Goal: Task Accomplishment & Management: Manage account settings

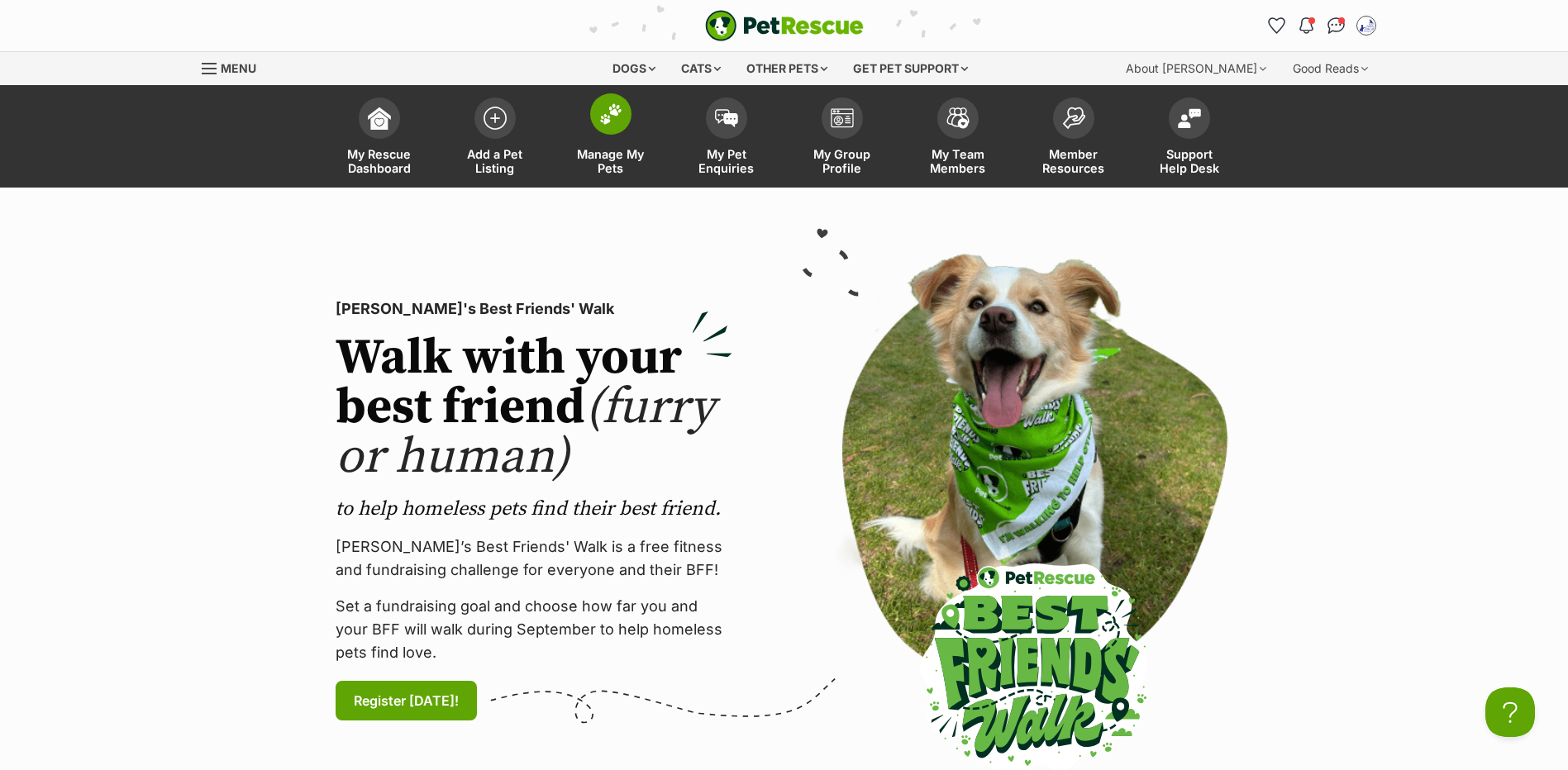
click at [614, 175] on span "Manage My Pets" at bounding box center [611, 161] width 74 height 28
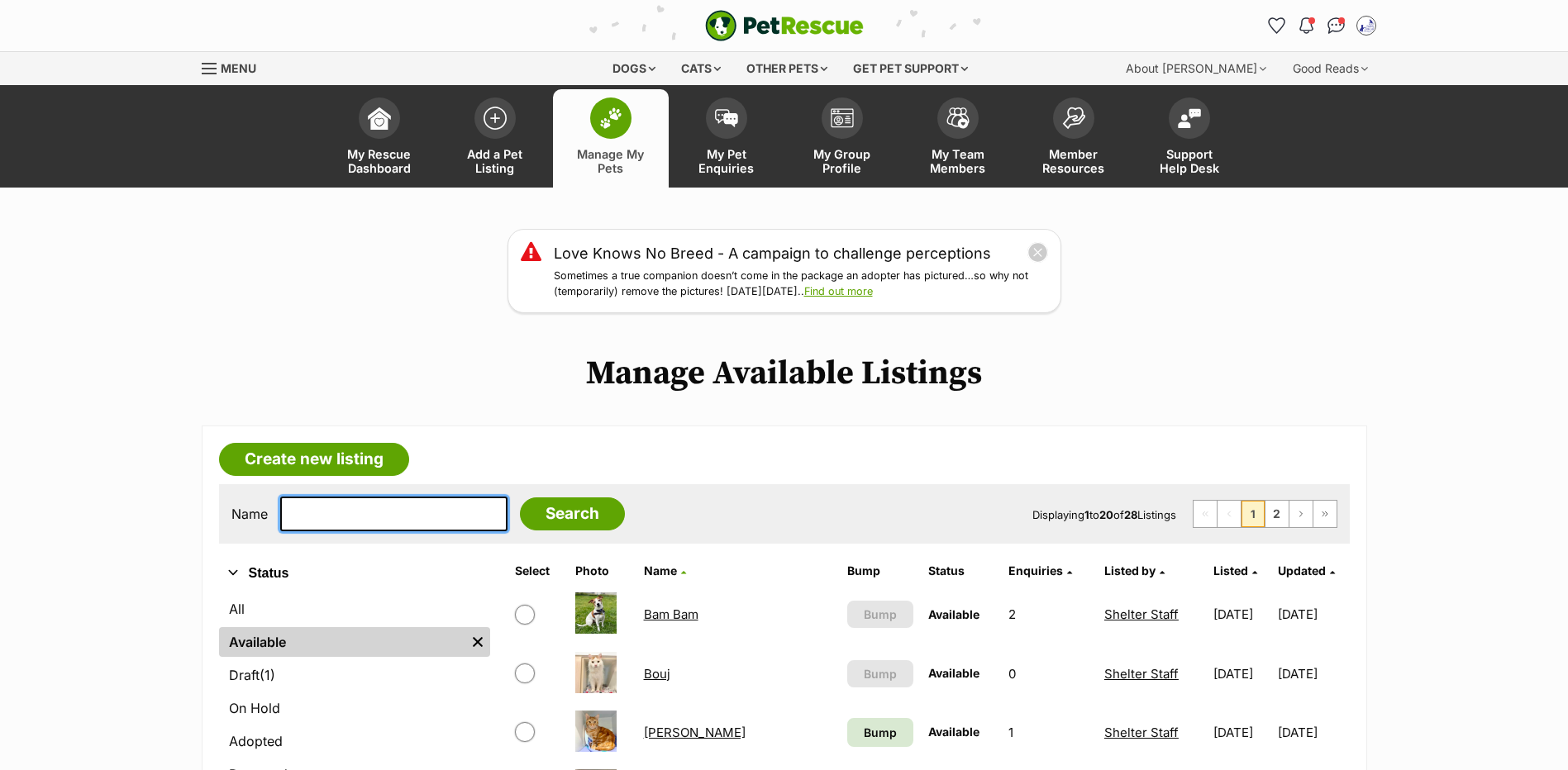
click at [336, 531] on input "text" at bounding box center [393, 514] width 228 height 35
type input "neko"
click at [520, 498] on input "Search" at bounding box center [572, 514] width 105 height 33
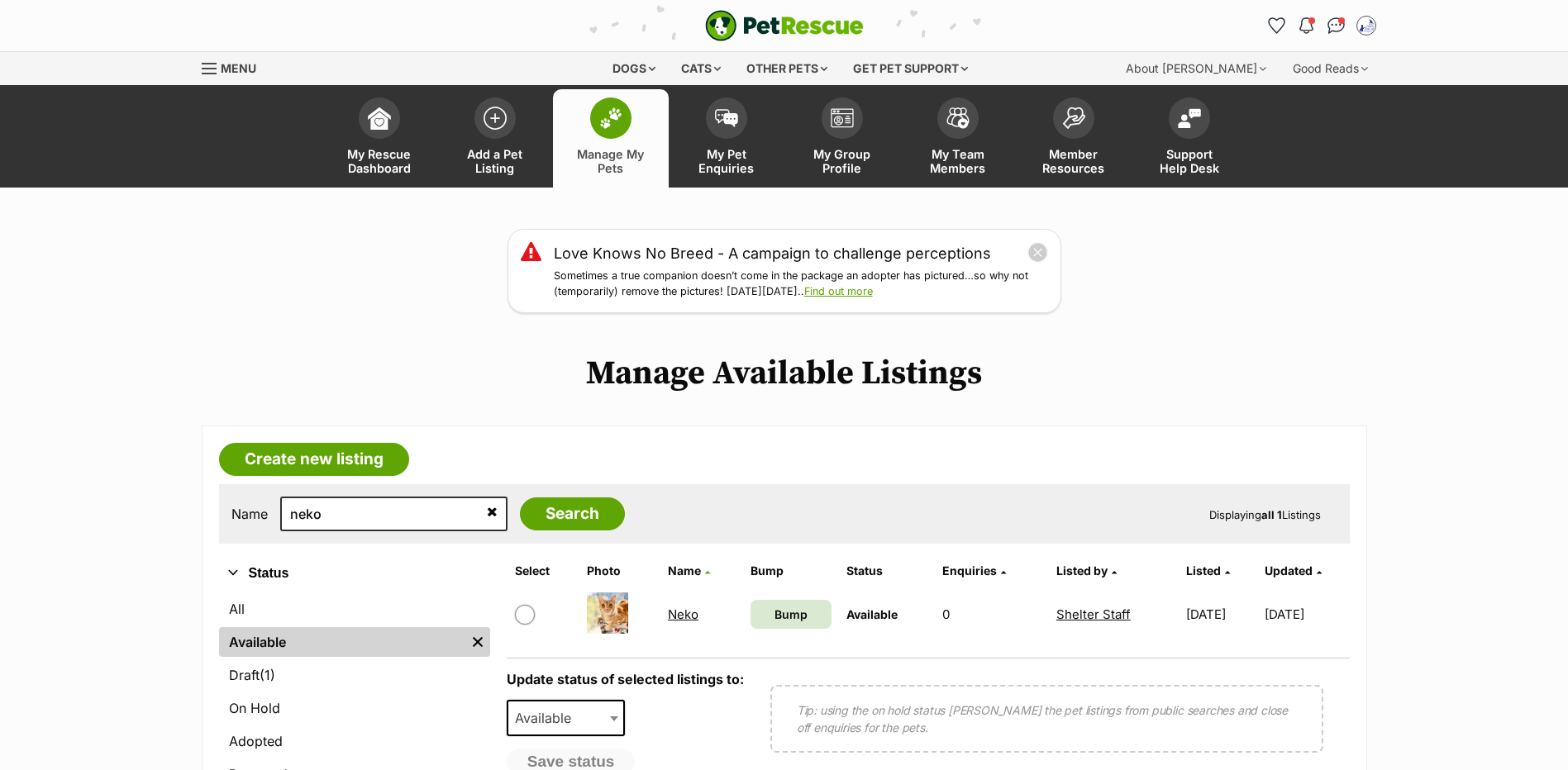
click at [679, 623] on link "Neko" at bounding box center [683, 614] width 30 height 16
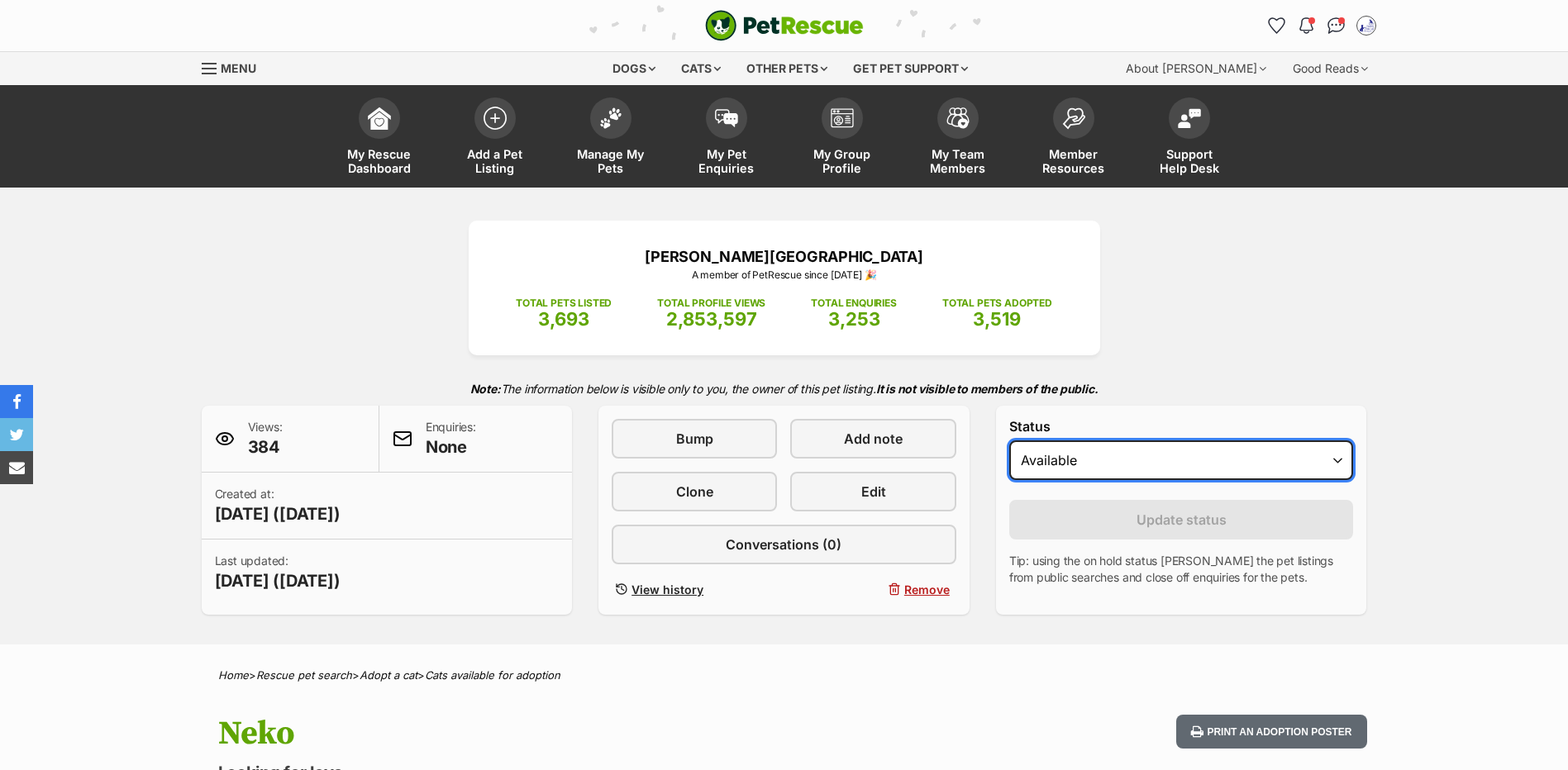
click at [1244, 481] on select "Draft Available On hold Adopted" at bounding box center [1181, 460] width 344 height 40
select select "rehomed"
click at [1010, 464] on select "Draft Available On hold Adopted" at bounding box center [1181, 460] width 344 height 40
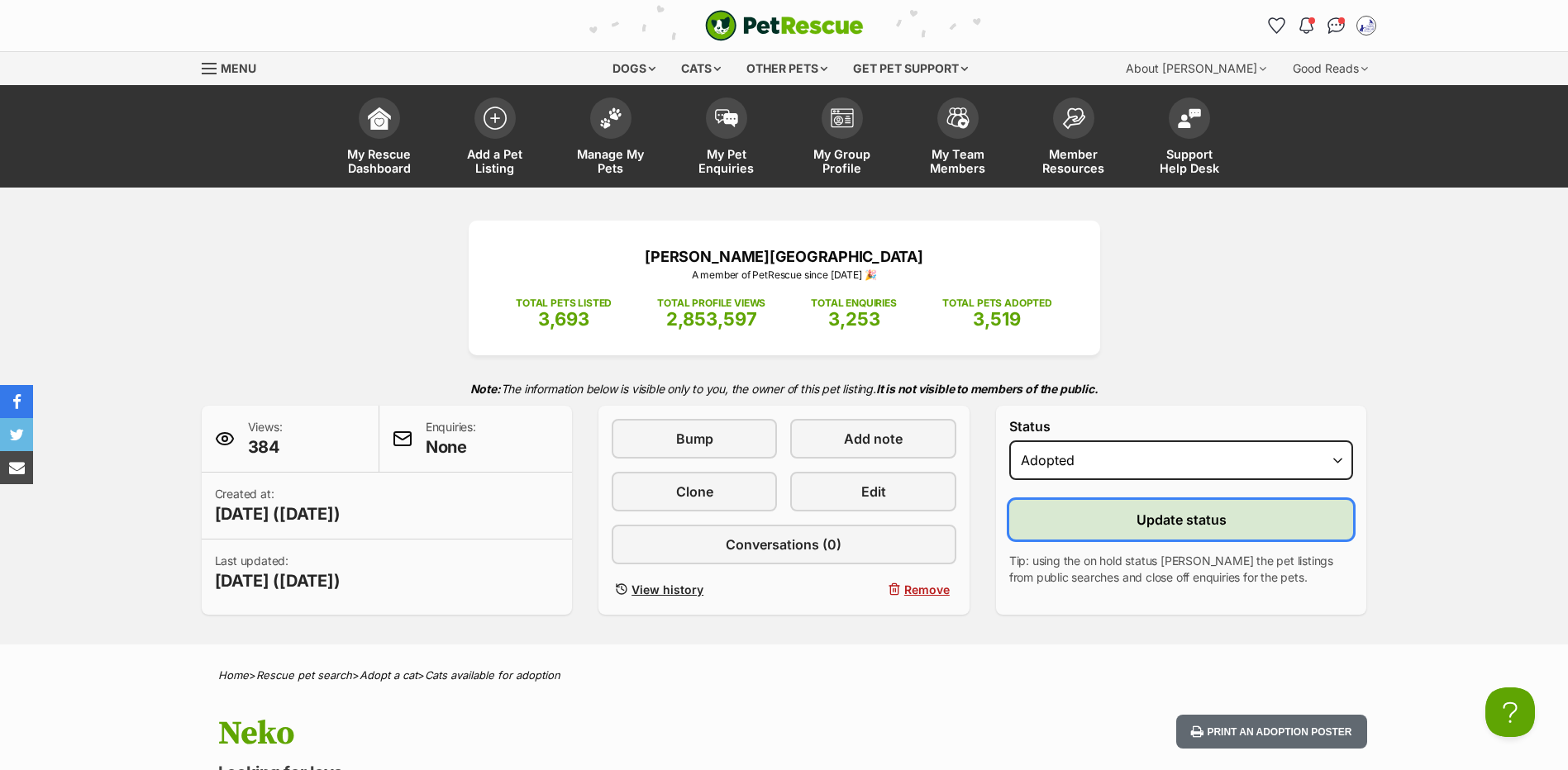
click at [1167, 540] on button "Update status" at bounding box center [1181, 520] width 344 height 40
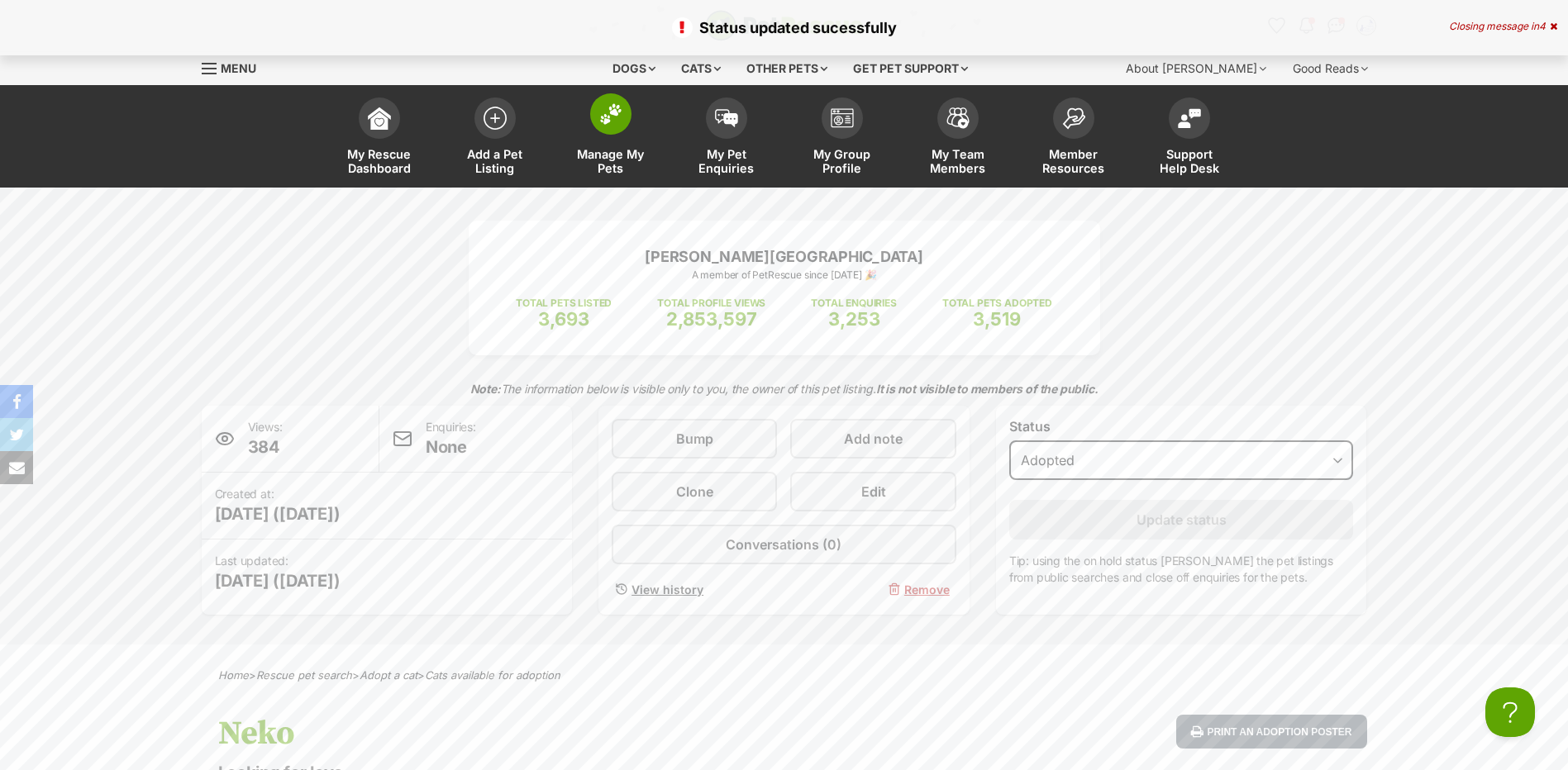
click at [597, 161] on span "Manage My Pets" at bounding box center [611, 161] width 74 height 28
click at [602, 161] on span "Manage My Pets" at bounding box center [611, 161] width 74 height 28
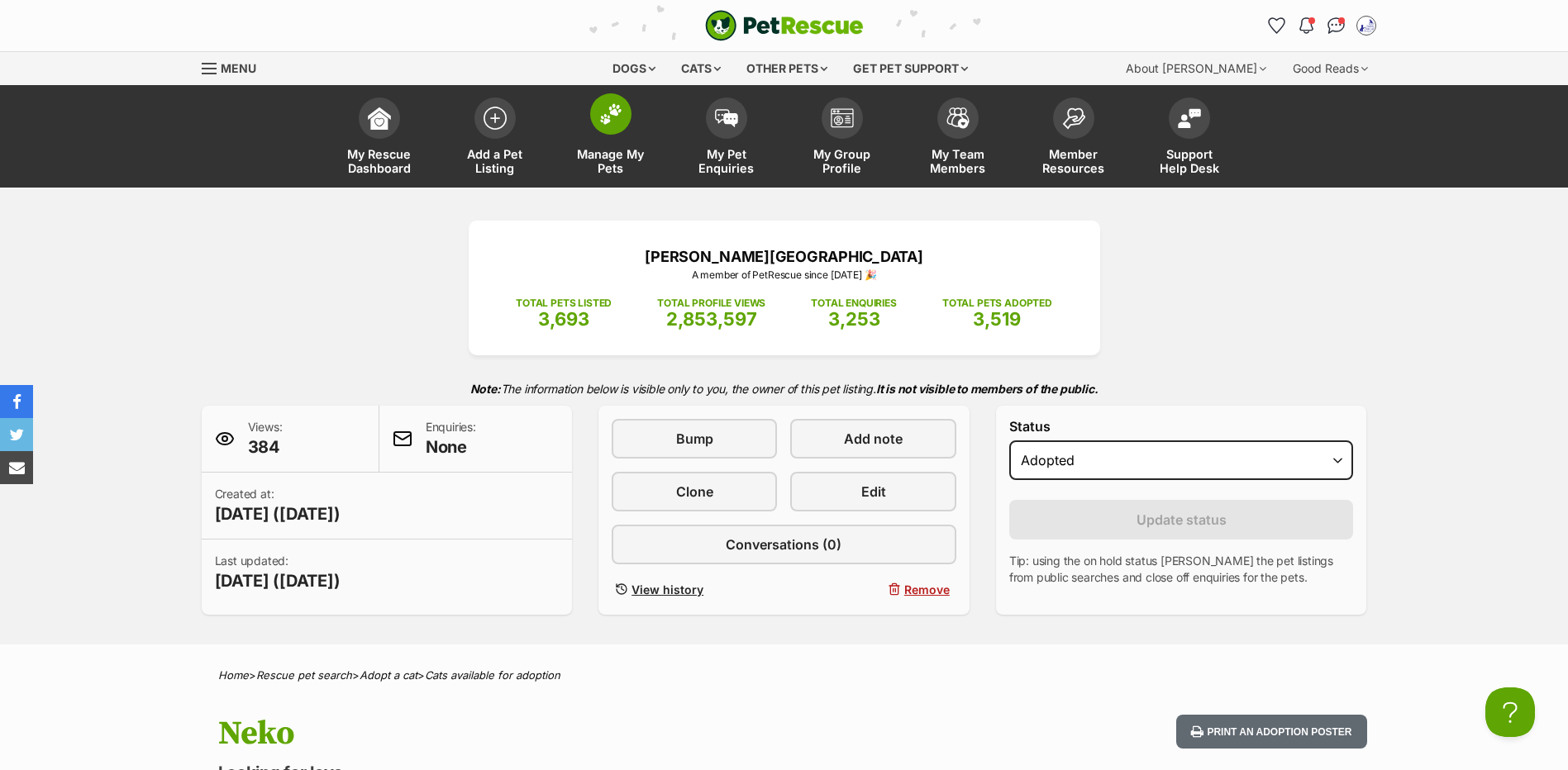
click at [615, 146] on link "Manage My Pets" at bounding box center [611, 139] width 116 height 98
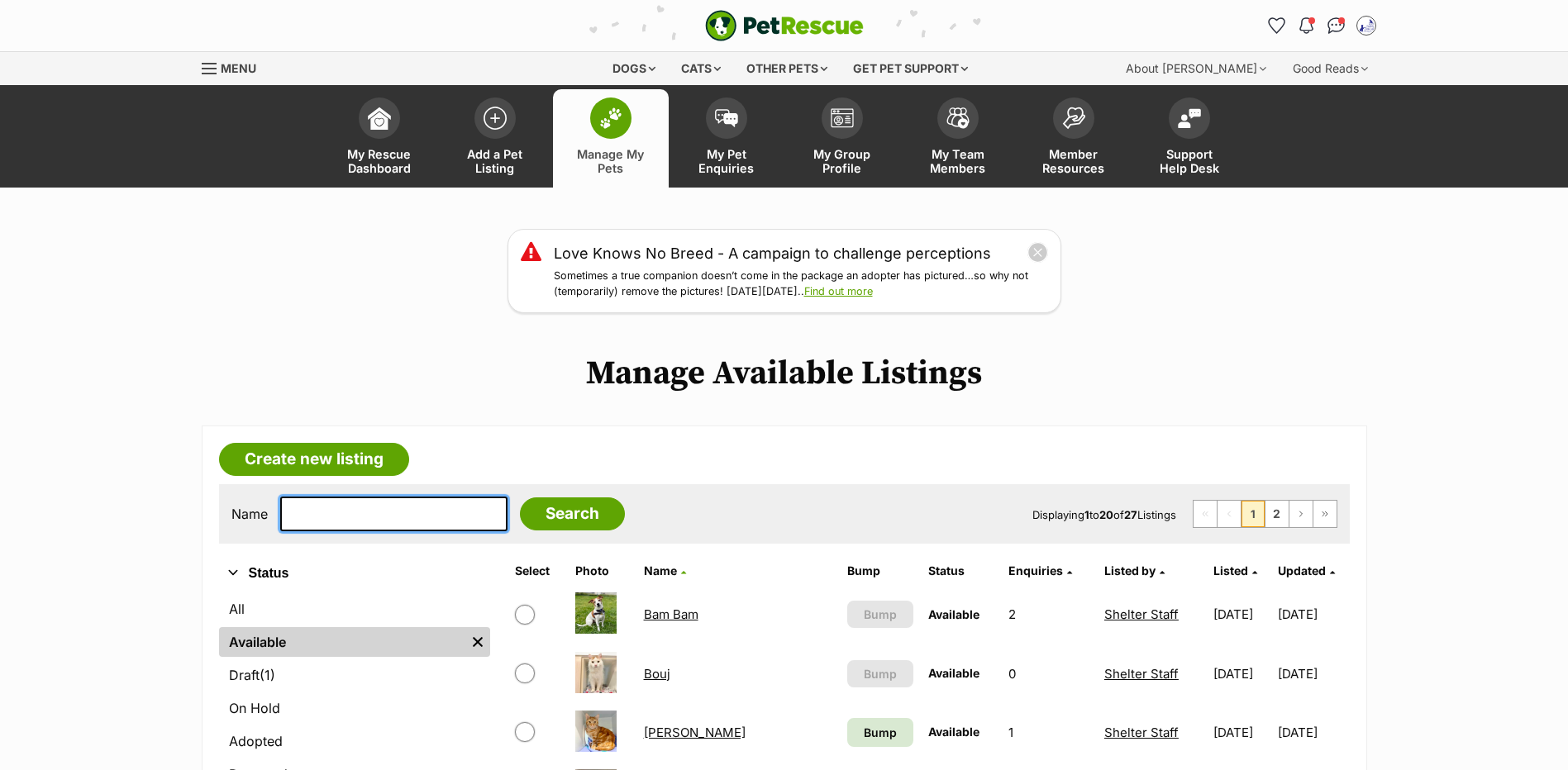
click at [426, 531] on input "text" at bounding box center [393, 514] width 228 height 35
type input "pigeon"
click at [520, 498] on input "Search" at bounding box center [572, 514] width 105 height 33
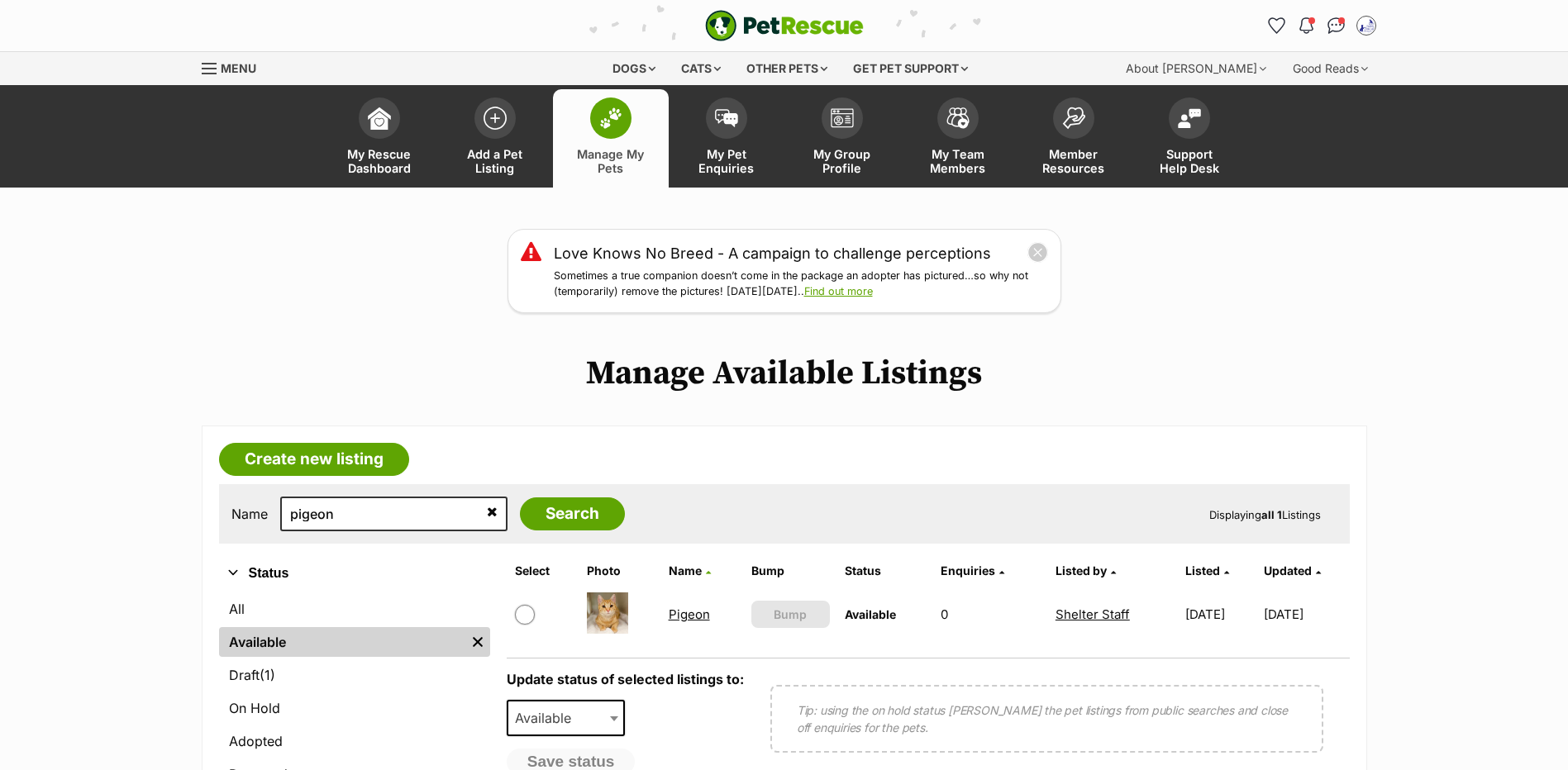
click at [679, 623] on link "Pigeon" at bounding box center [689, 614] width 41 height 16
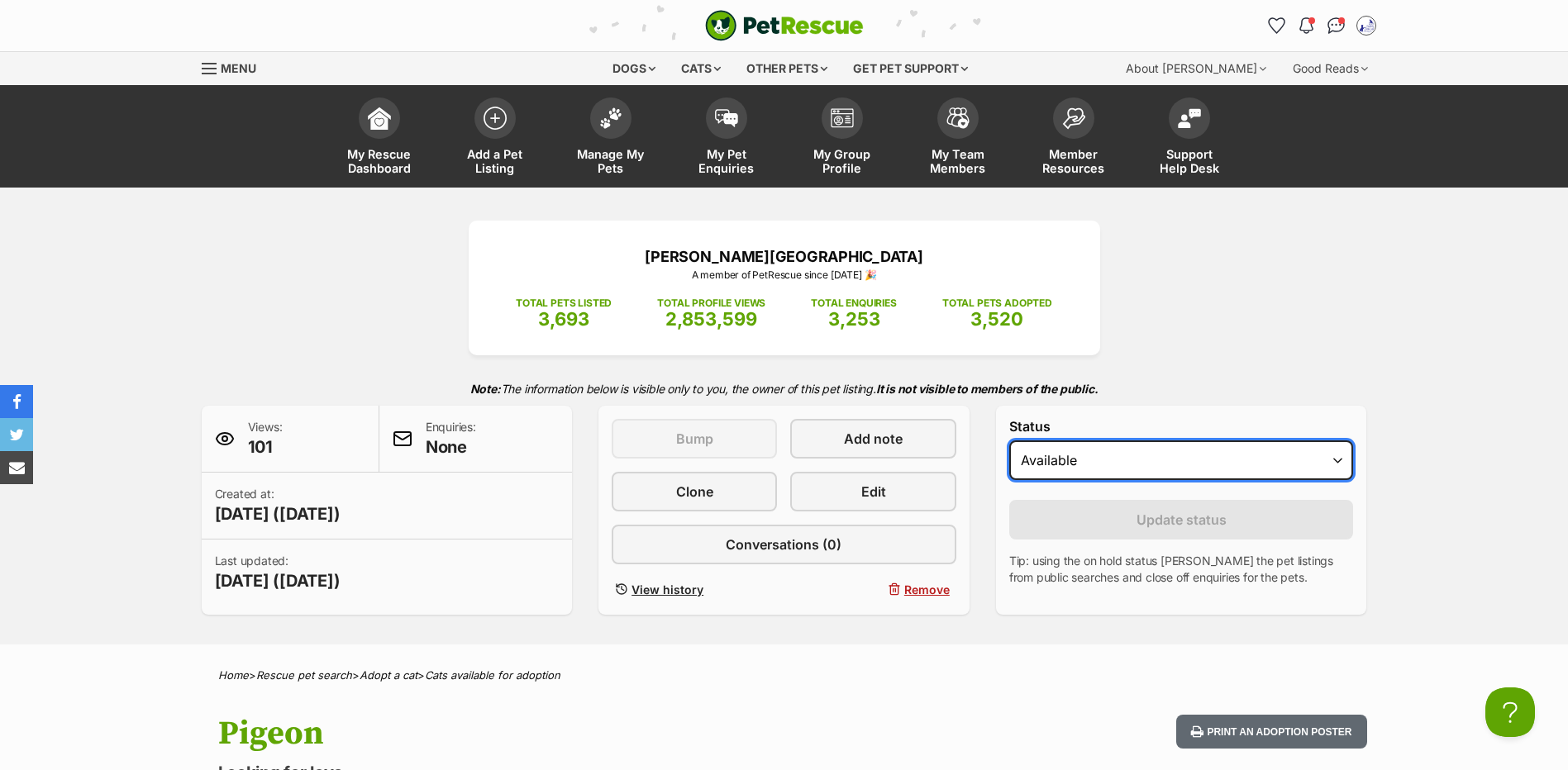
click at [1215, 481] on select "Draft Available On hold Adopted" at bounding box center [1181, 460] width 344 height 40
select select "rehomed"
click at [1010, 464] on select "Draft Available On hold Adopted" at bounding box center [1181, 460] width 344 height 40
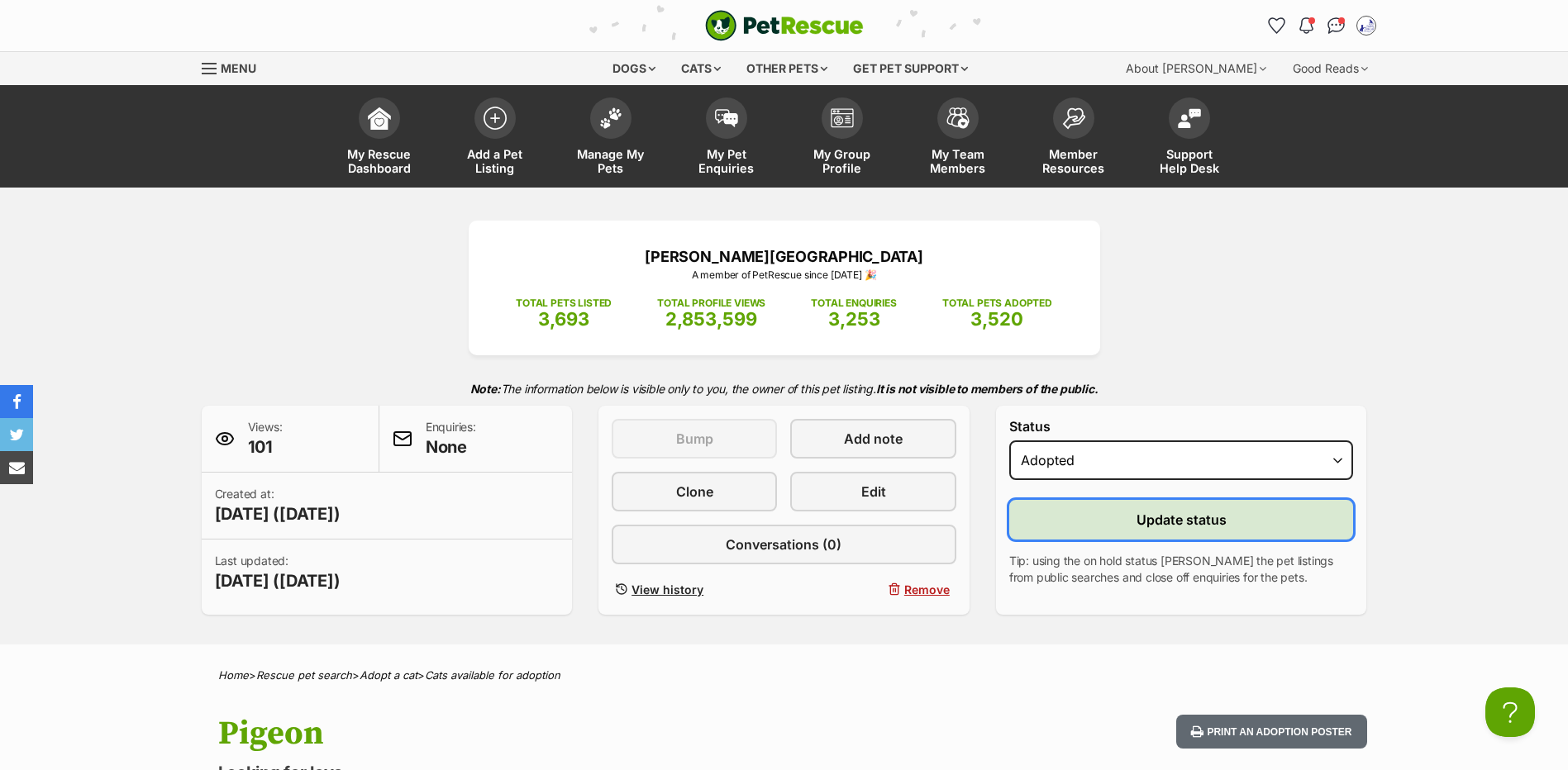
click at [1140, 530] on span "Update status" at bounding box center [1181, 520] width 90 height 19
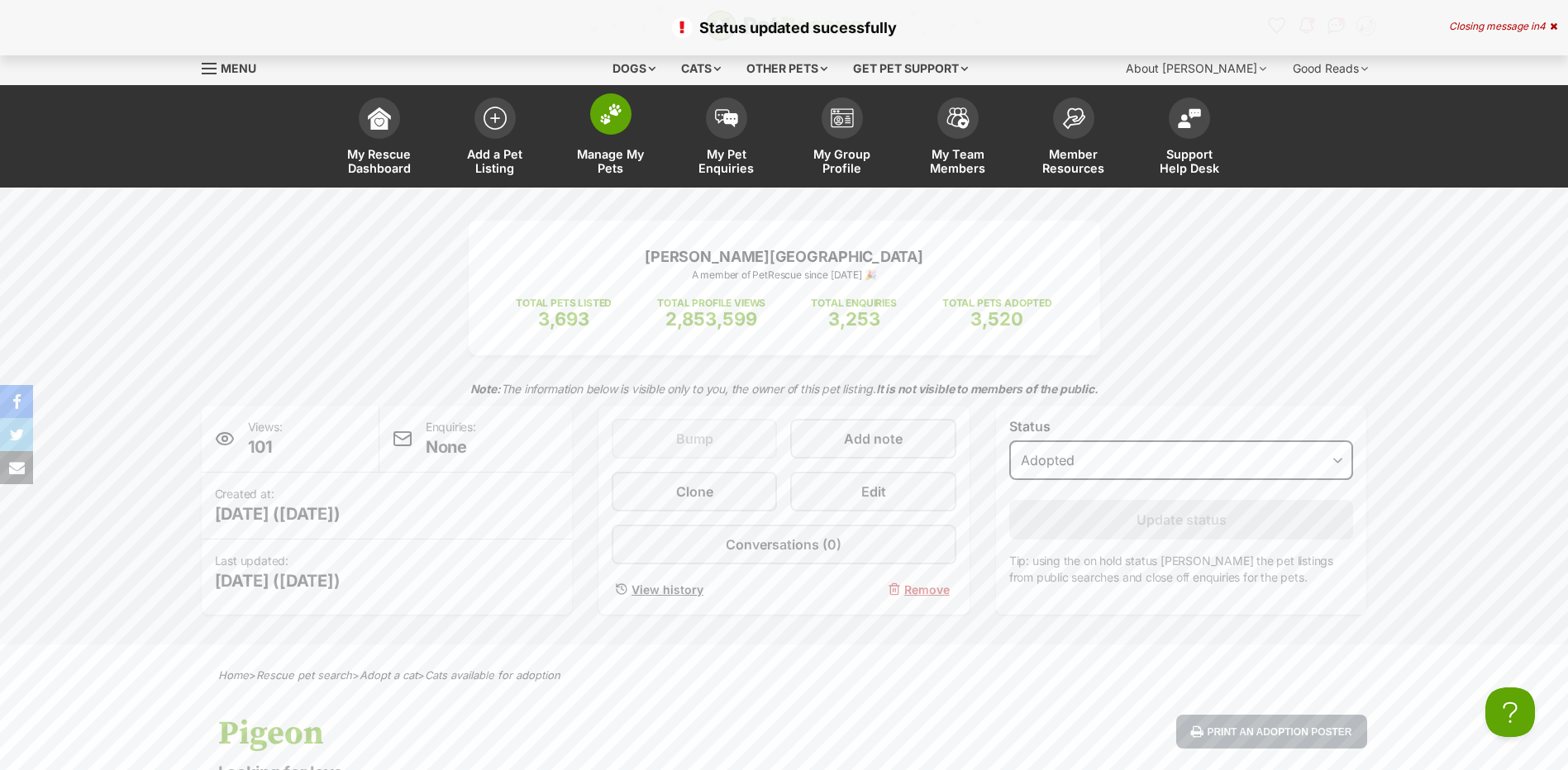
click at [595, 162] on span "Manage My Pets" at bounding box center [611, 161] width 74 height 28
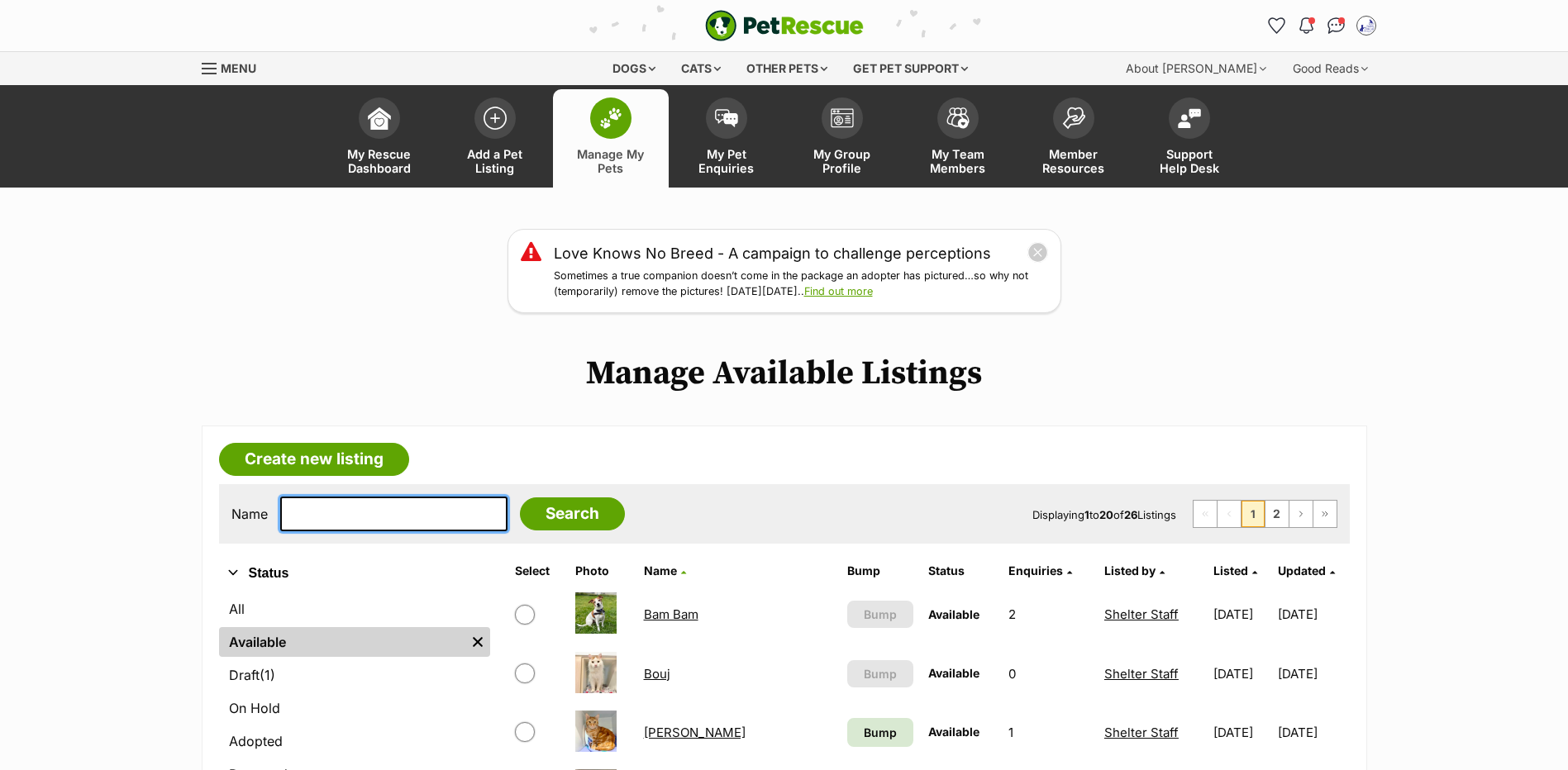
click at [388, 531] on input "text" at bounding box center [393, 514] width 228 height 35
type input "kuro"
click at [520, 498] on input "Search" at bounding box center [572, 514] width 105 height 33
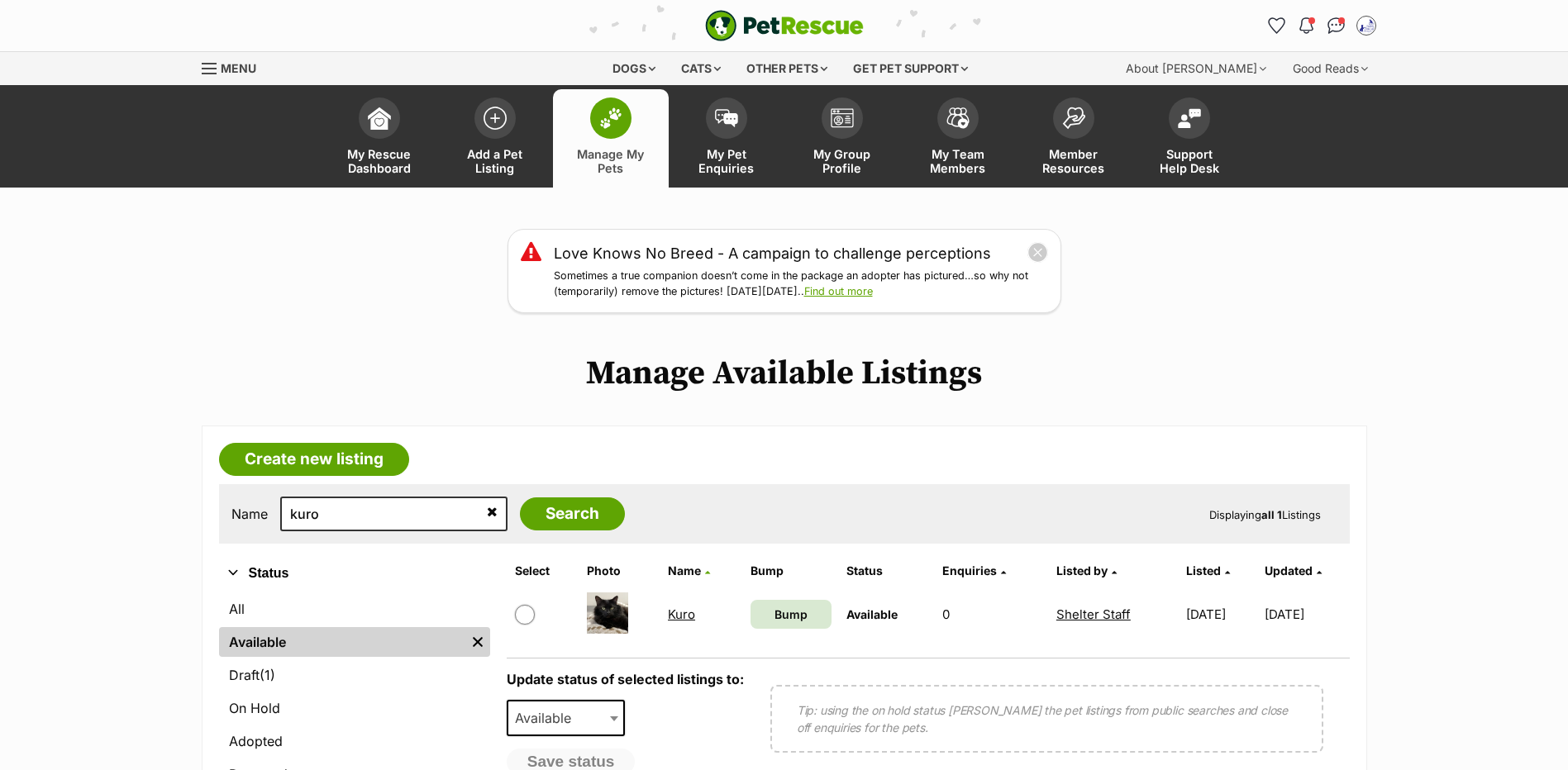
click at [683, 623] on link "Kuro" at bounding box center [681, 614] width 27 height 16
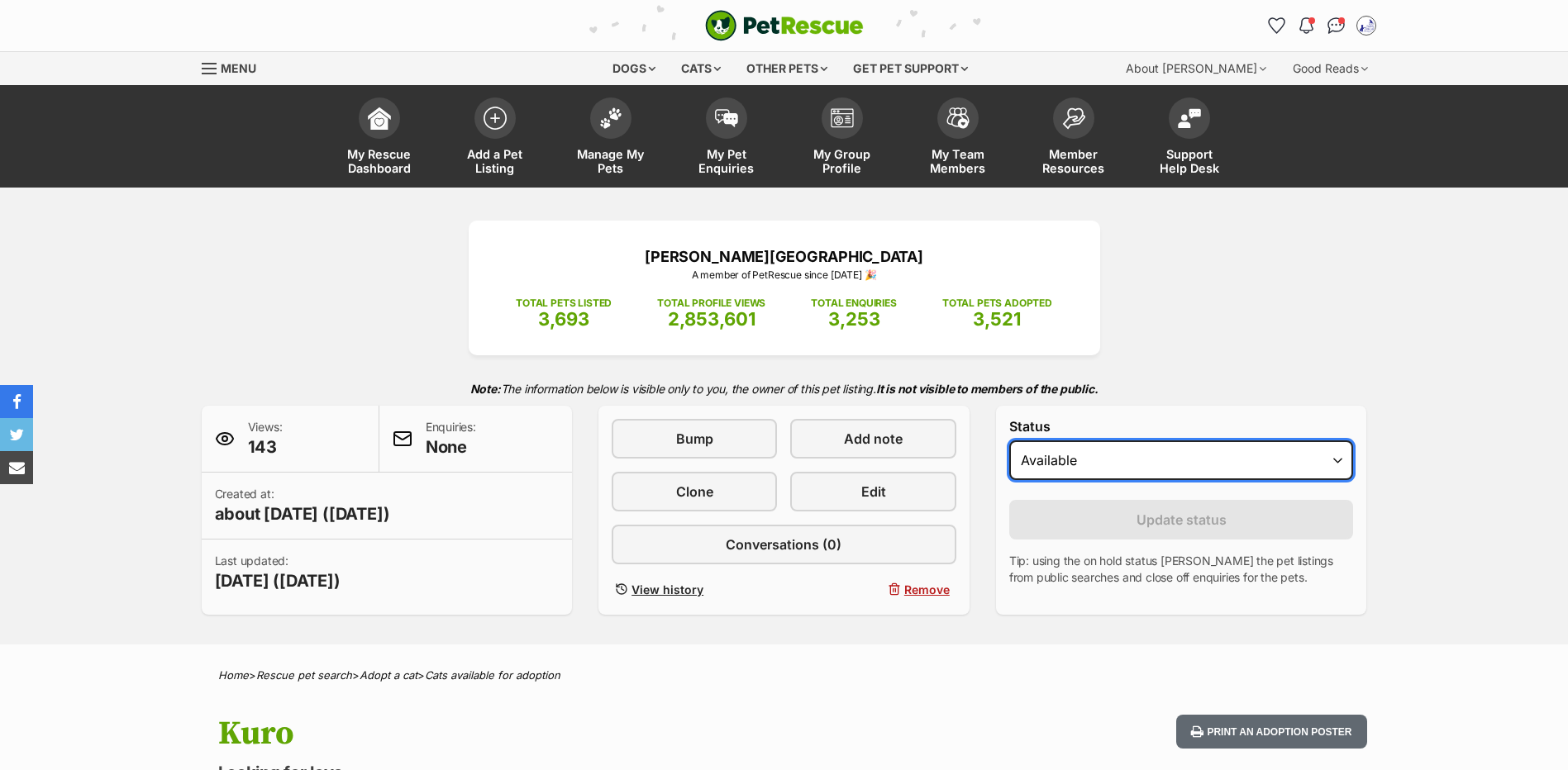
click at [1263, 481] on select "Draft Available On hold Adopted" at bounding box center [1181, 460] width 344 height 40
select select "rehomed"
click at [1010, 464] on select "Draft Available On hold Adopted" at bounding box center [1181, 460] width 344 height 40
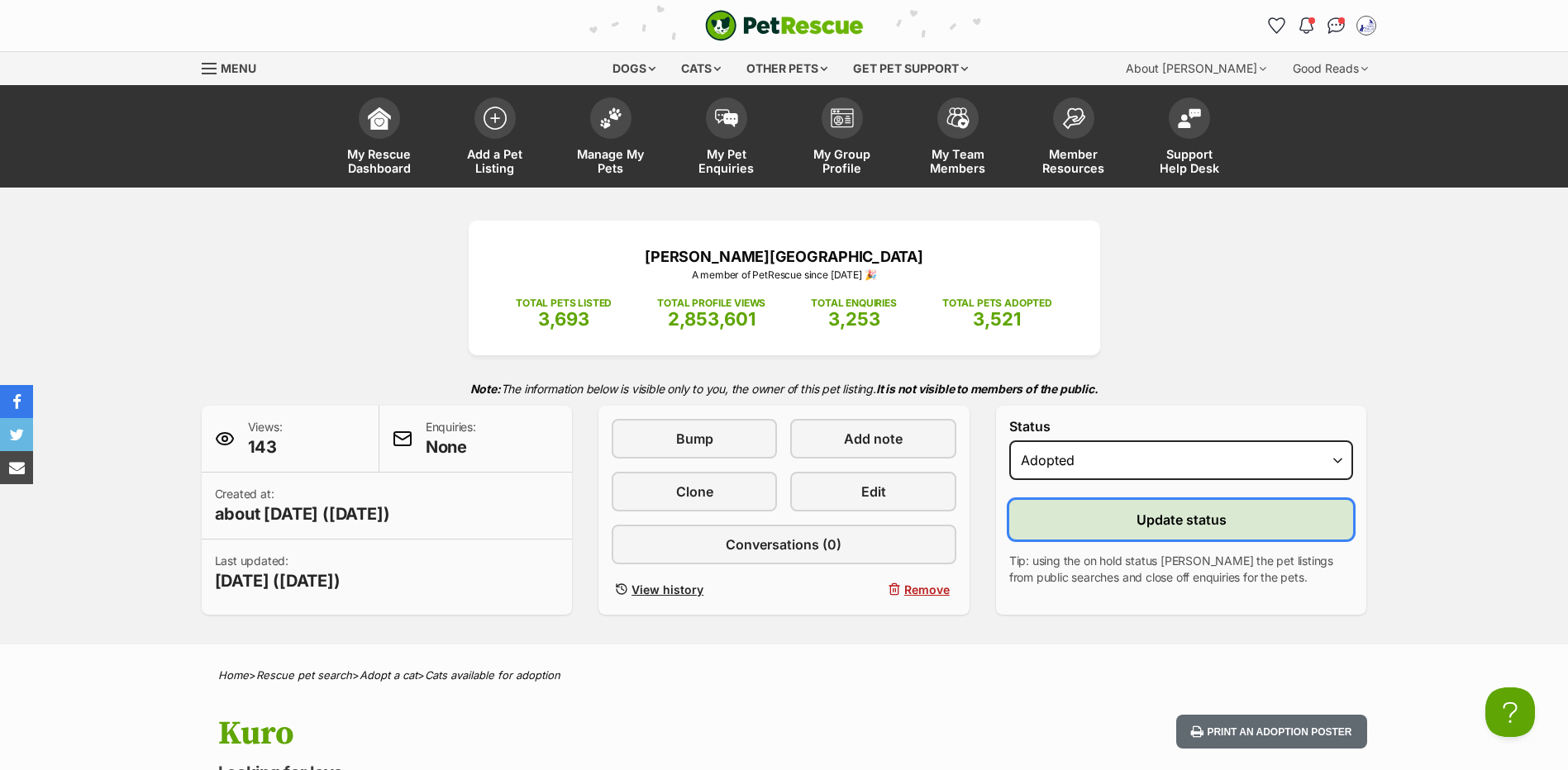
click at [1118, 540] on button "Update status" at bounding box center [1181, 520] width 344 height 40
